Goal: Task Accomplishment & Management: Use online tool/utility

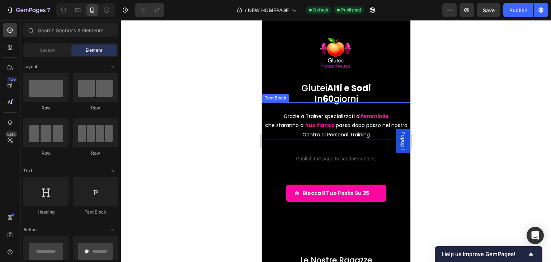
click at [364, 134] on p "che staranno al tuo fianco passo dopo passo nel nostro Centro di Personal Train…" at bounding box center [335, 130] width 147 height 18
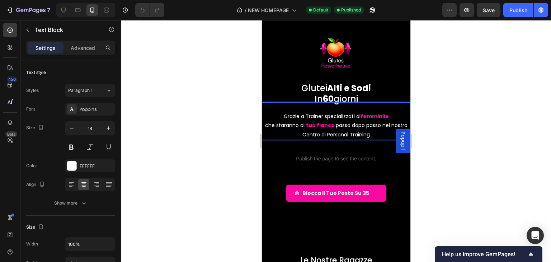
click at [369, 135] on p "che staranno al tuo fianco passo dopo passo nel nostro Centro di Personal Train…" at bounding box center [335, 130] width 147 height 18
click at [372, 135] on p "che staranno al tuo fianco passo dopo passo nel nostro Centro di Personal Train…" at bounding box center [335, 130] width 147 height 18
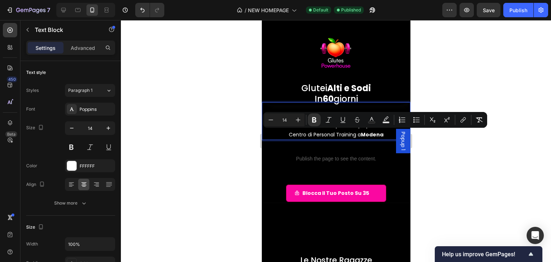
click at [477, 149] on div at bounding box center [336, 141] width 430 height 242
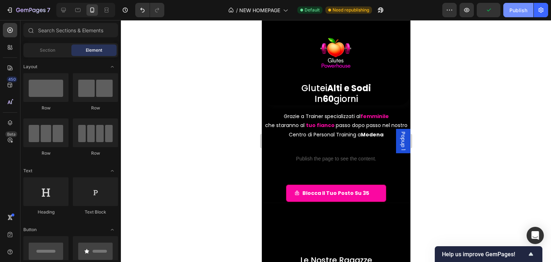
click at [522, 7] on div "Publish" at bounding box center [518, 10] width 18 height 8
click at [67, 6] on div at bounding box center [63, 9] width 11 height 11
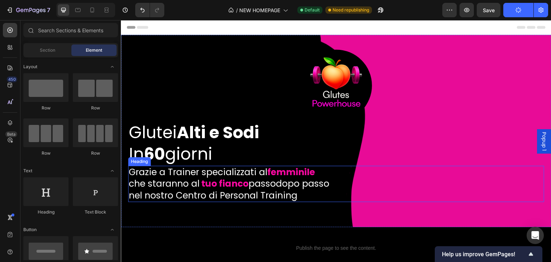
click at [296, 193] on h2 "Grazie a Trainer specializzati al femminile che staranno al tuo fianco passo do…" at bounding box center [336, 184] width 416 height 37
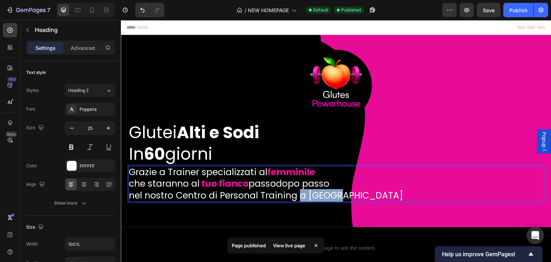
drag, startPoint x: 301, startPoint y: 194, endPoint x: 345, endPoint y: 195, distance: 44.5
click at [345, 195] on p "Grazie a Trainer specializzati al femminile che staranno al tuo fianco passo do…" at bounding box center [336, 183] width 414 height 35
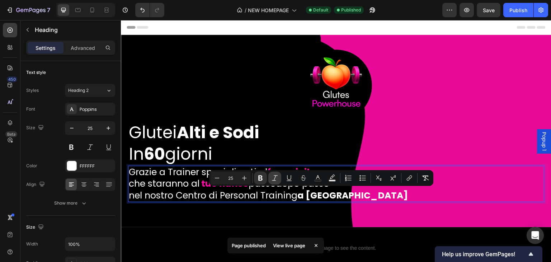
click at [277, 180] on icon "Editor contextual toolbar" at bounding box center [274, 177] width 7 height 7
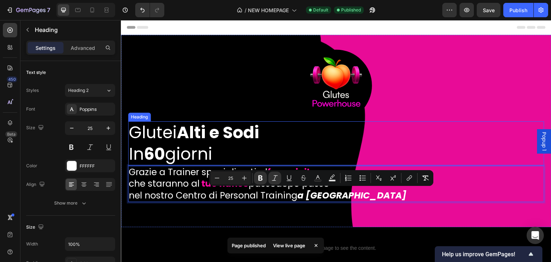
click at [344, 125] on h2 "Glutei Alti e Sodi In 60 giorni" at bounding box center [336, 143] width 416 height 44
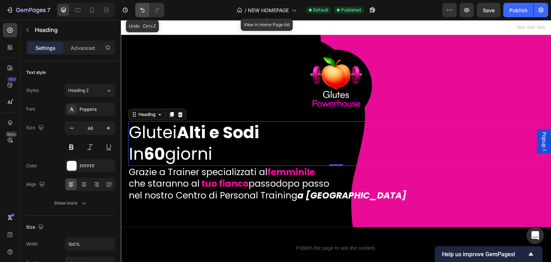
click at [139, 7] on icon "Undo/Redo" at bounding box center [142, 9] width 7 height 7
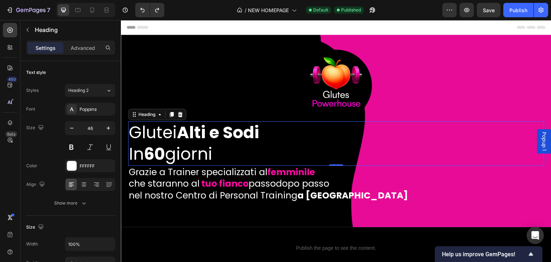
click at [517, 11] on div "Publish" at bounding box center [518, 10] width 18 height 8
click at [91, 11] on icon at bounding box center [92, 9] width 7 height 7
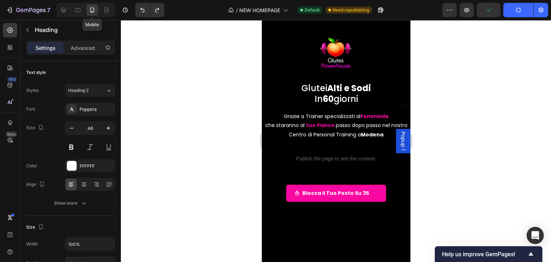
type input "41"
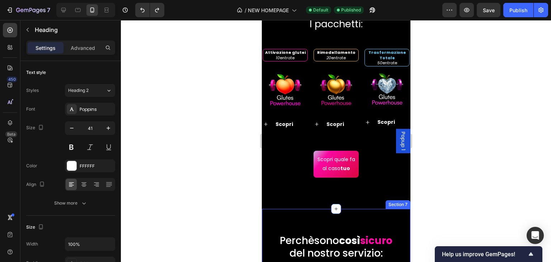
scroll to position [1362, 0]
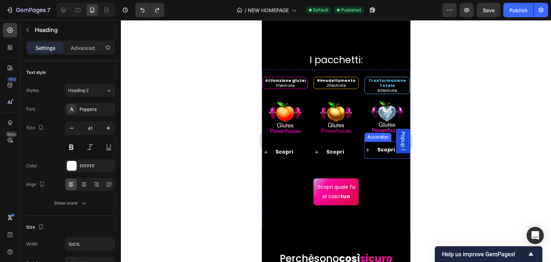
click at [377, 151] on p "Scopri" at bounding box center [386, 149] width 18 height 9
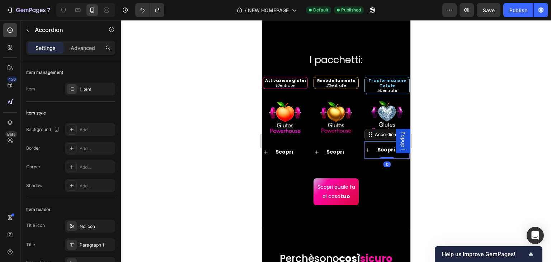
click at [377, 153] on strong "Scopri" at bounding box center [386, 149] width 18 height 7
click at [369, 155] on div "Scopri" at bounding box center [386, 149] width 44 height 17
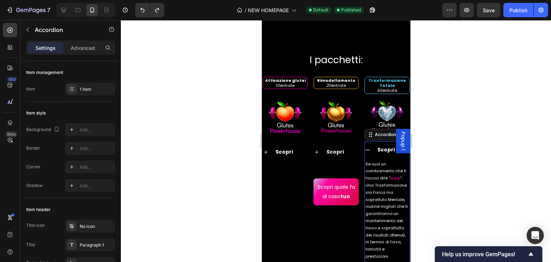
scroll to position [1398, 0]
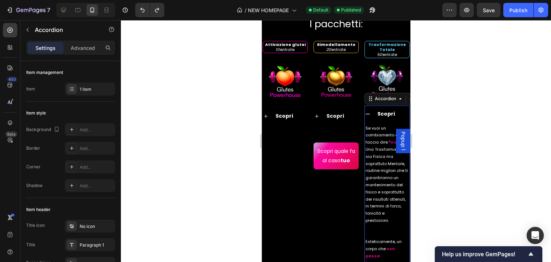
click at [366, 117] on div "Scopri" at bounding box center [386, 113] width 44 height 17
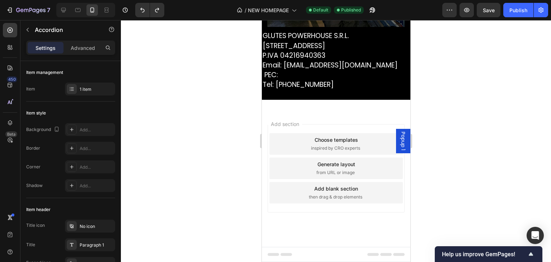
scroll to position [2695, 0]
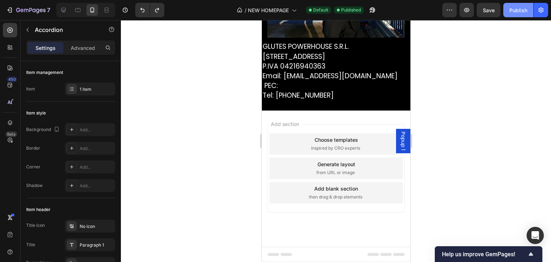
click at [509, 13] on div "Publish" at bounding box center [518, 10] width 18 height 8
